Goal: Information Seeking & Learning: Learn about a topic

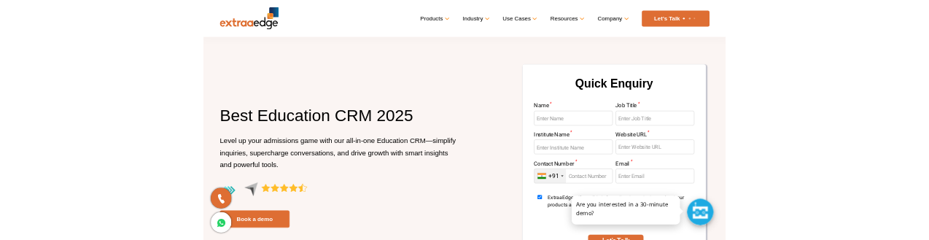
scroll to position [510, 0]
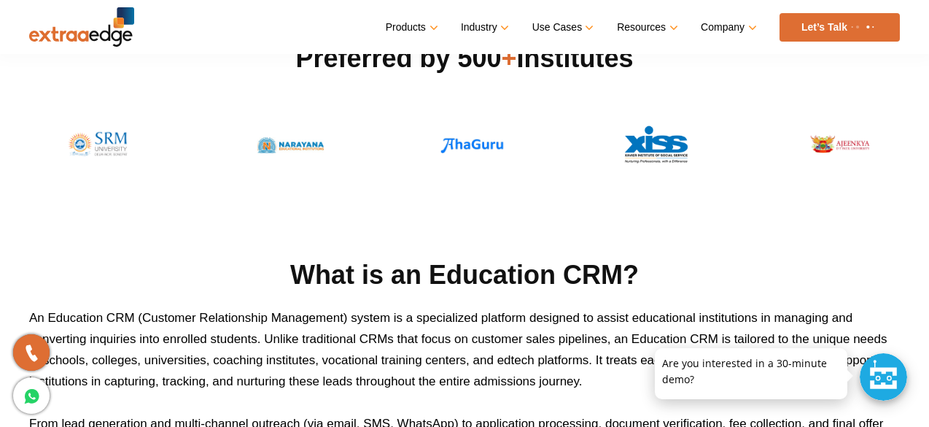
click at [80, 273] on h2 "What is an Education CRM?" at bounding box center [464, 274] width 871 height 35
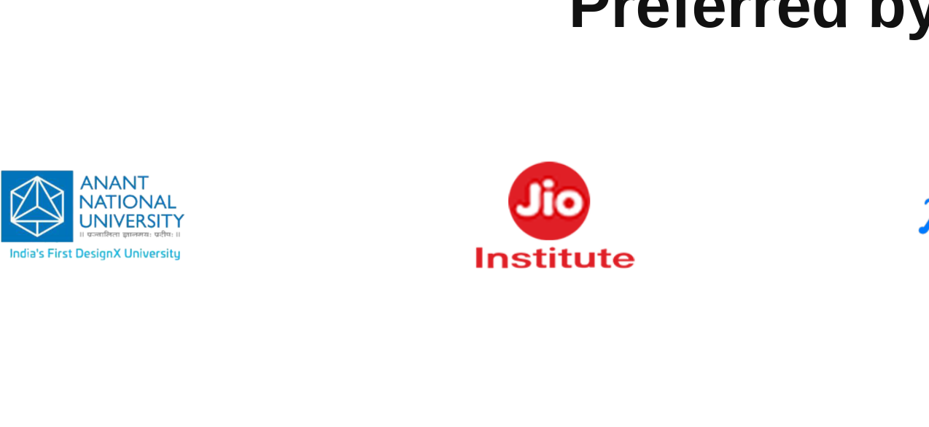
scroll to position [322, 0]
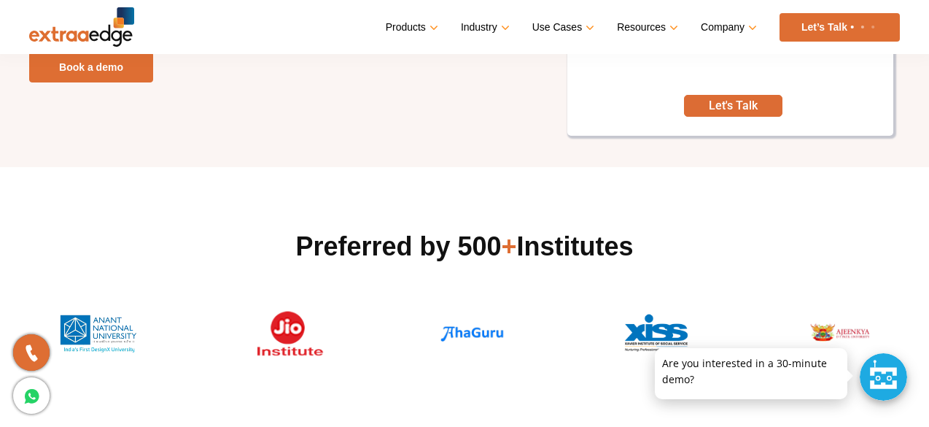
click at [521, 364] on img at bounding box center [472, 358] width 117 height 51
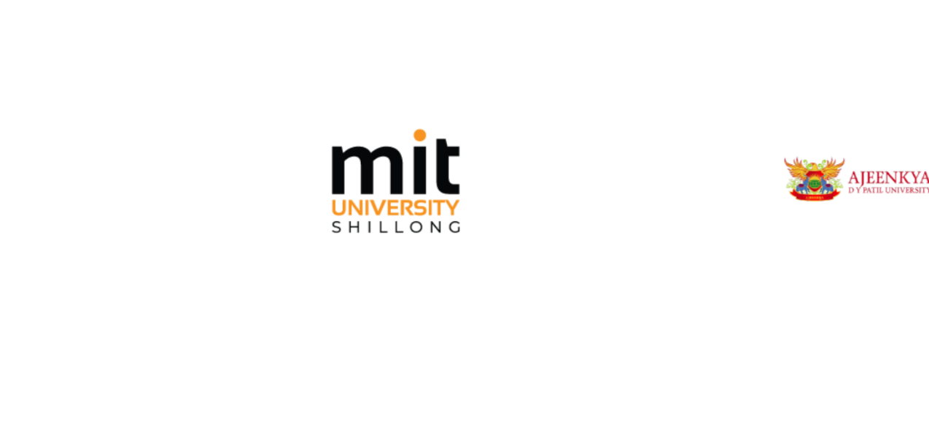
scroll to position [445, 0]
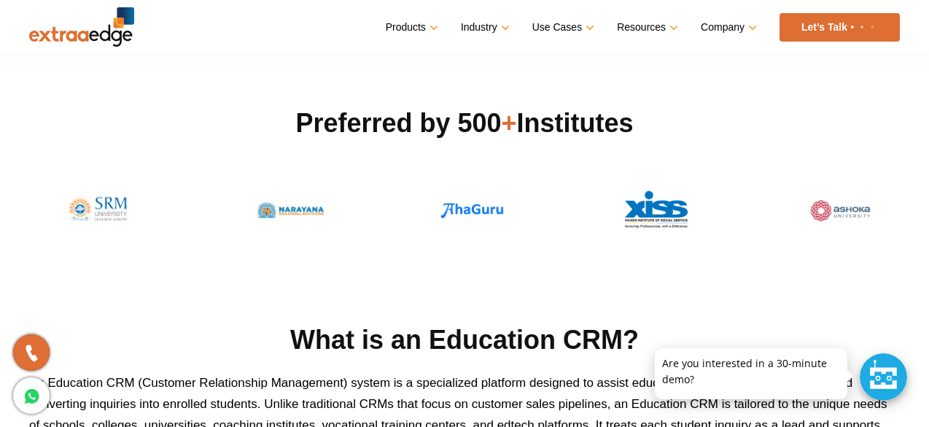
click at [296, 259] on img at bounding box center [289, 236] width 97 height 51
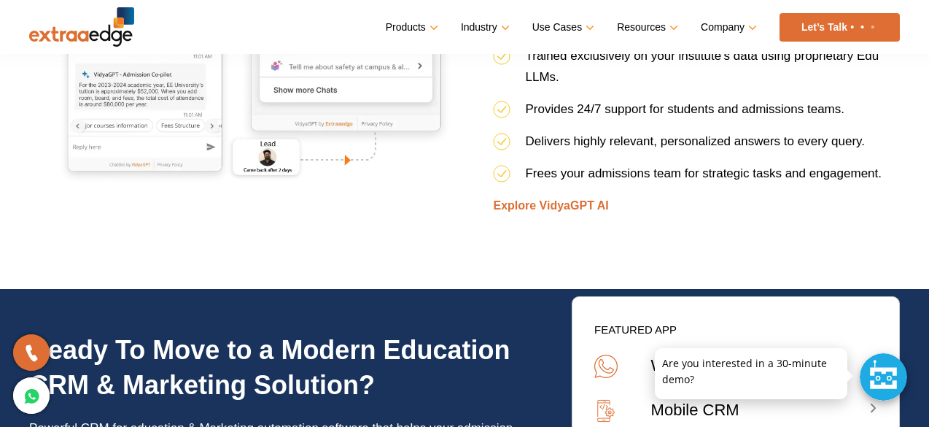
scroll to position [5476, 0]
